Goal: Task Accomplishment & Management: Complete application form

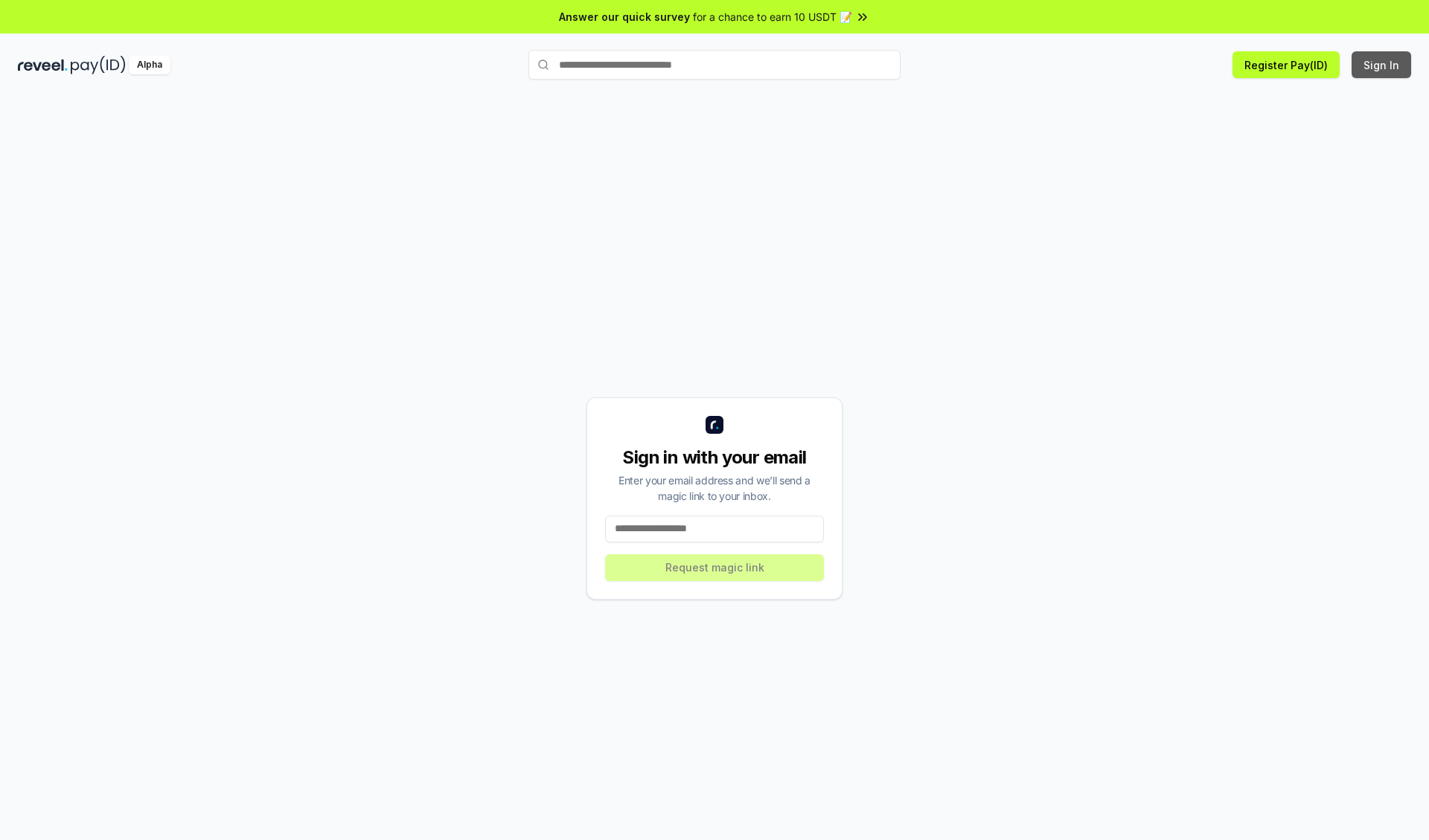
click at [1383, 65] on button "Sign In" at bounding box center [1382, 65] width 60 height 27
type input "**********"
click at [715, 567] on button "Request magic link" at bounding box center [714, 568] width 219 height 27
